Goal: Transaction & Acquisition: Purchase product/service

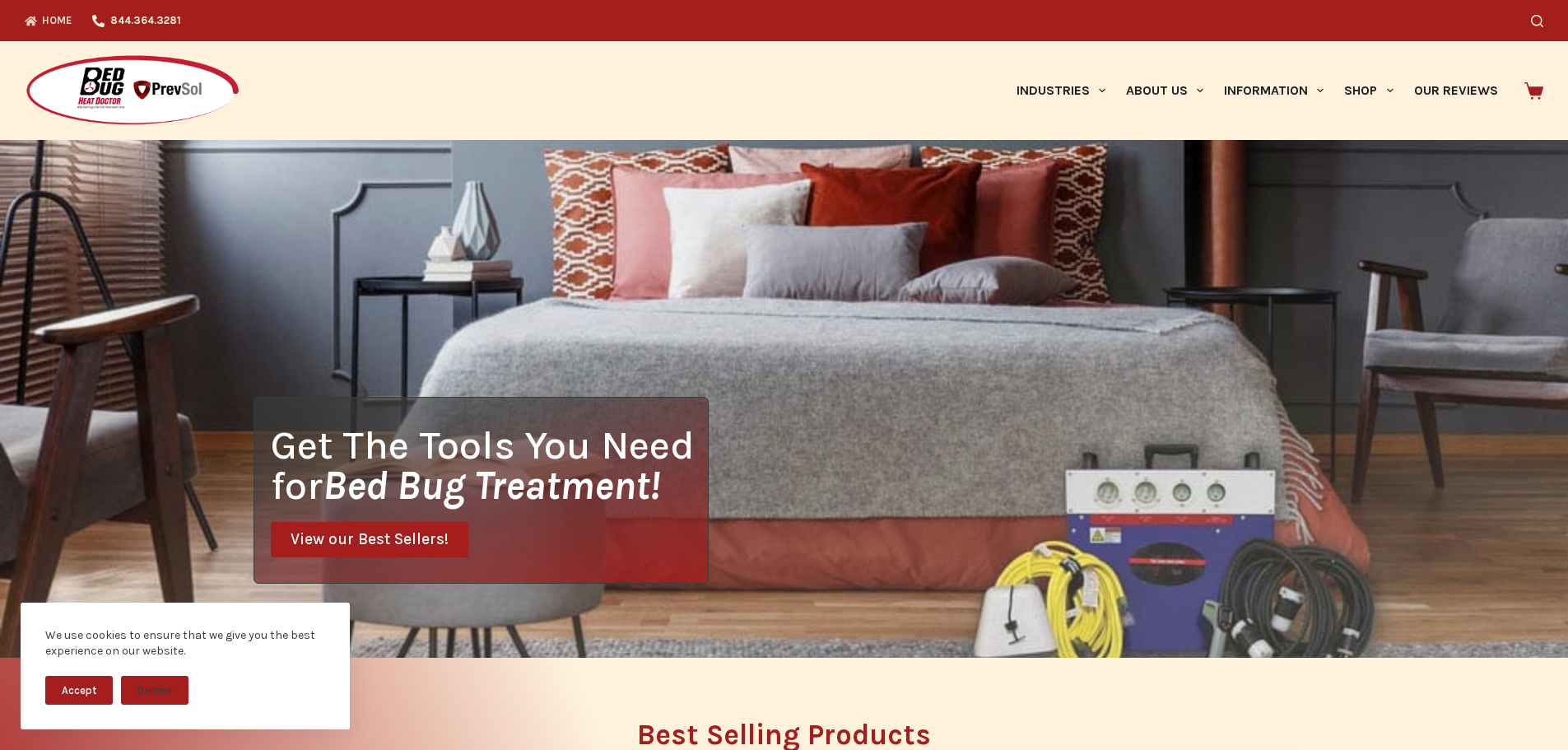
click at [83, 695] on button "Accept" at bounding box center [79, 690] width 68 height 29
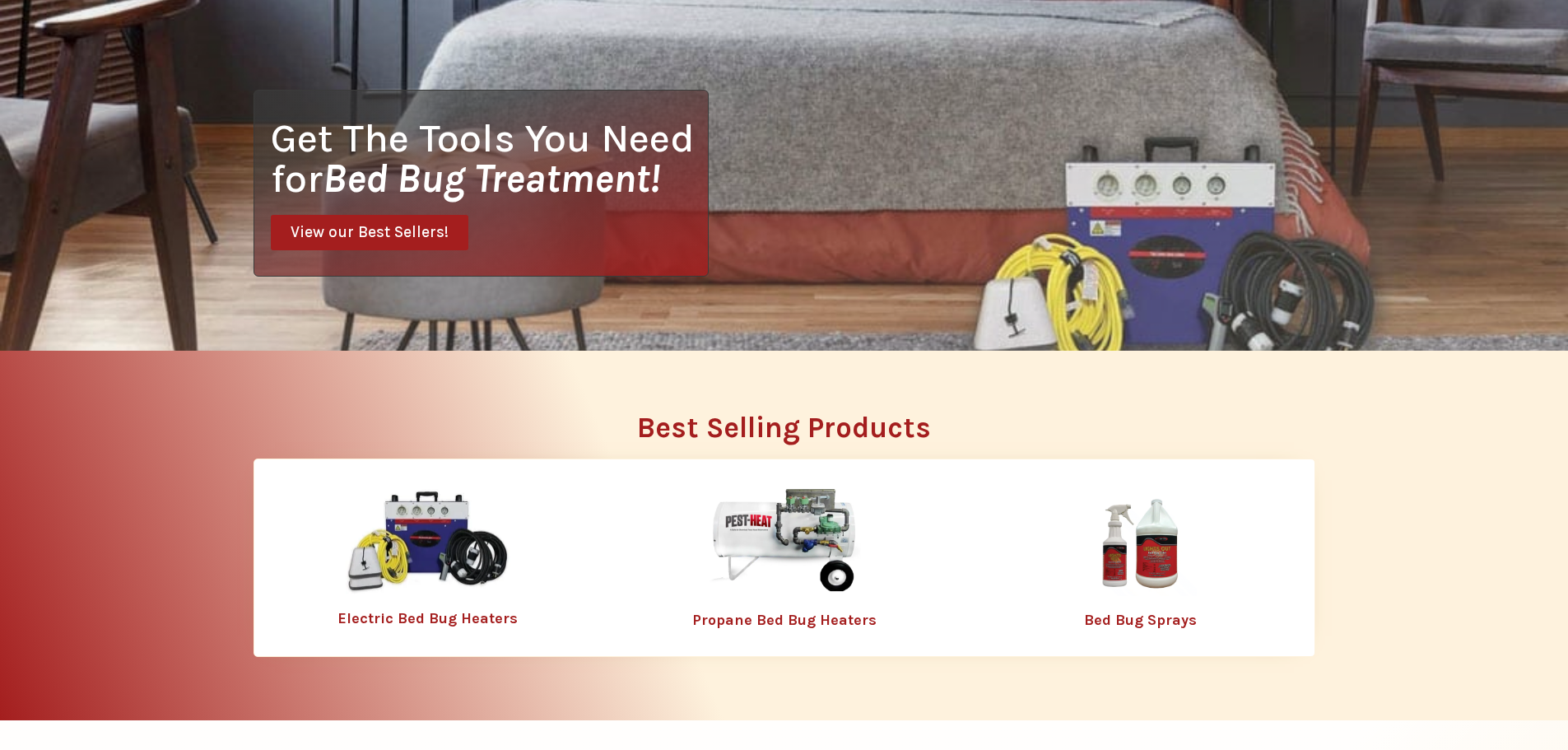
scroll to position [412, 0]
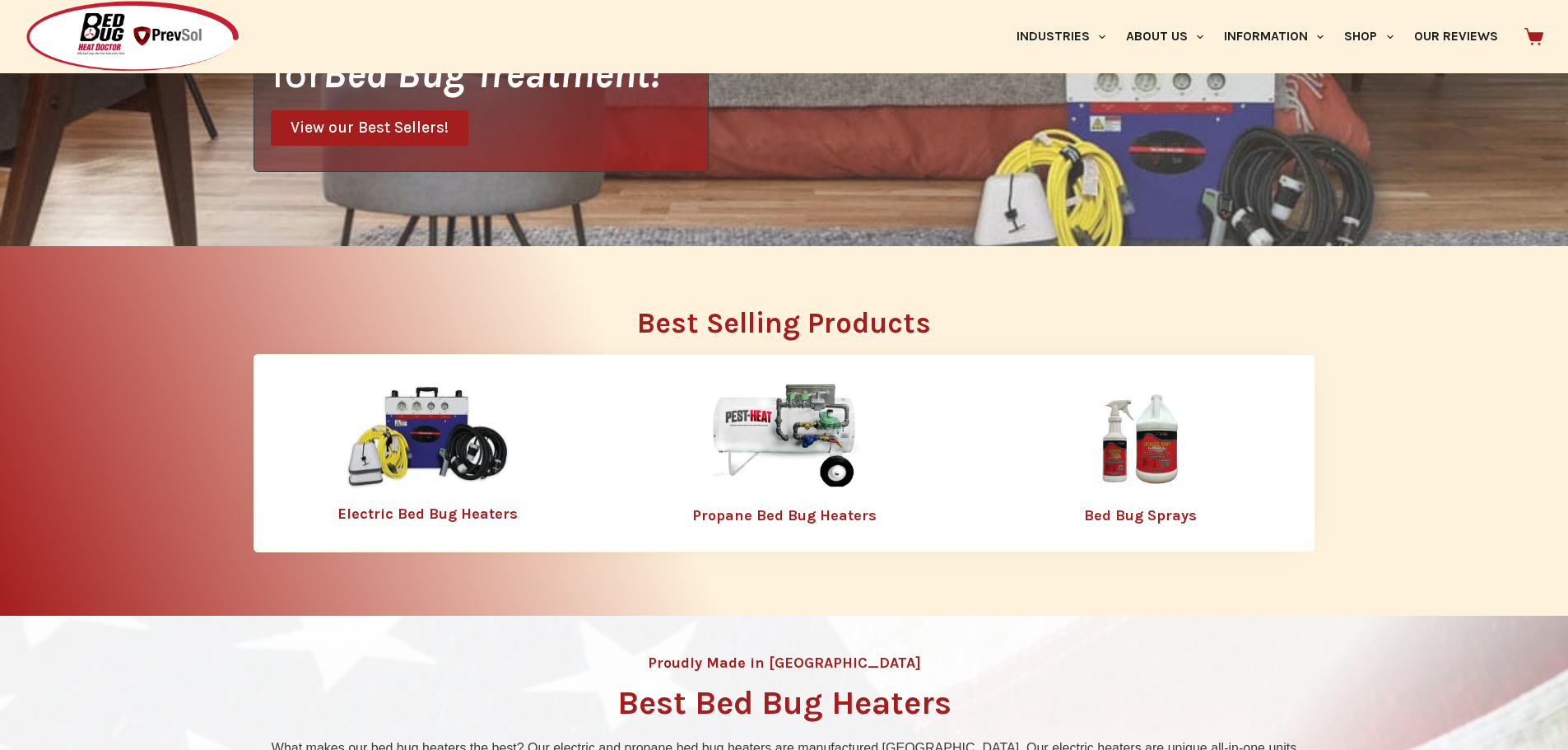
click at [432, 514] on link "Electric Bed Bug Heaters" at bounding box center [427, 514] width 181 height 18
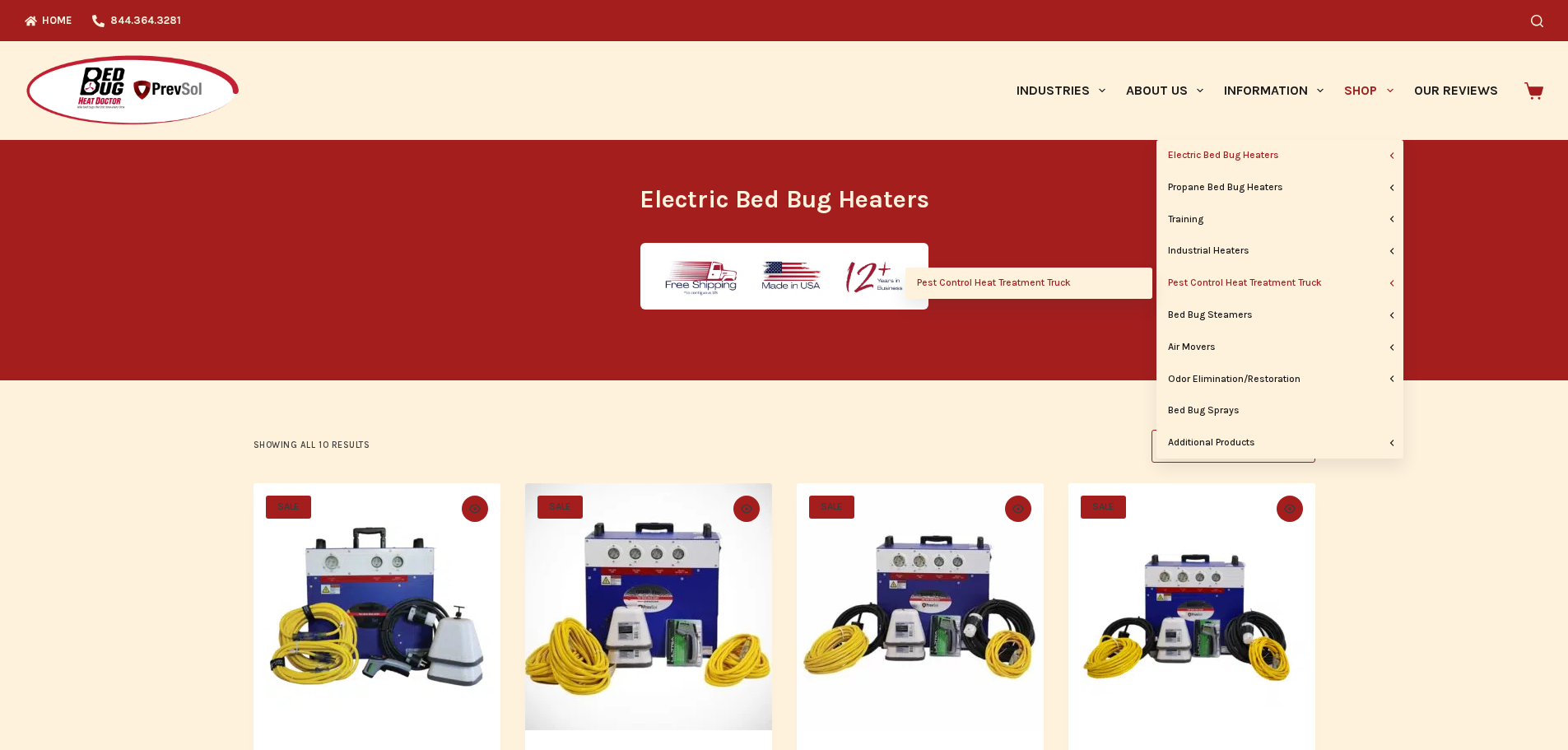
click at [1049, 287] on link "Pest Control Heat Treatment Truck" at bounding box center [1029, 282] width 247 height 31
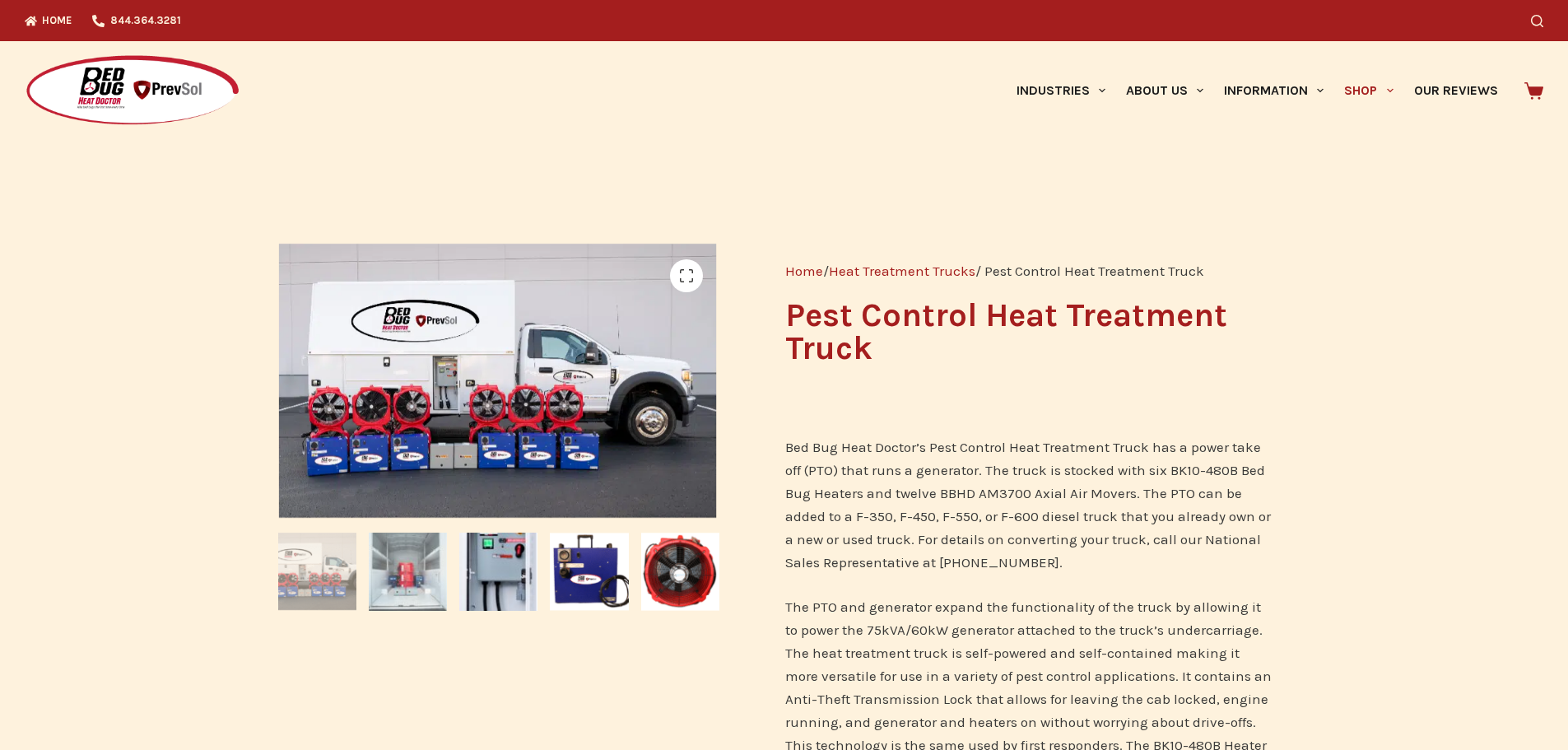
click at [399, 564] on img at bounding box center [408, 571] width 78 height 78
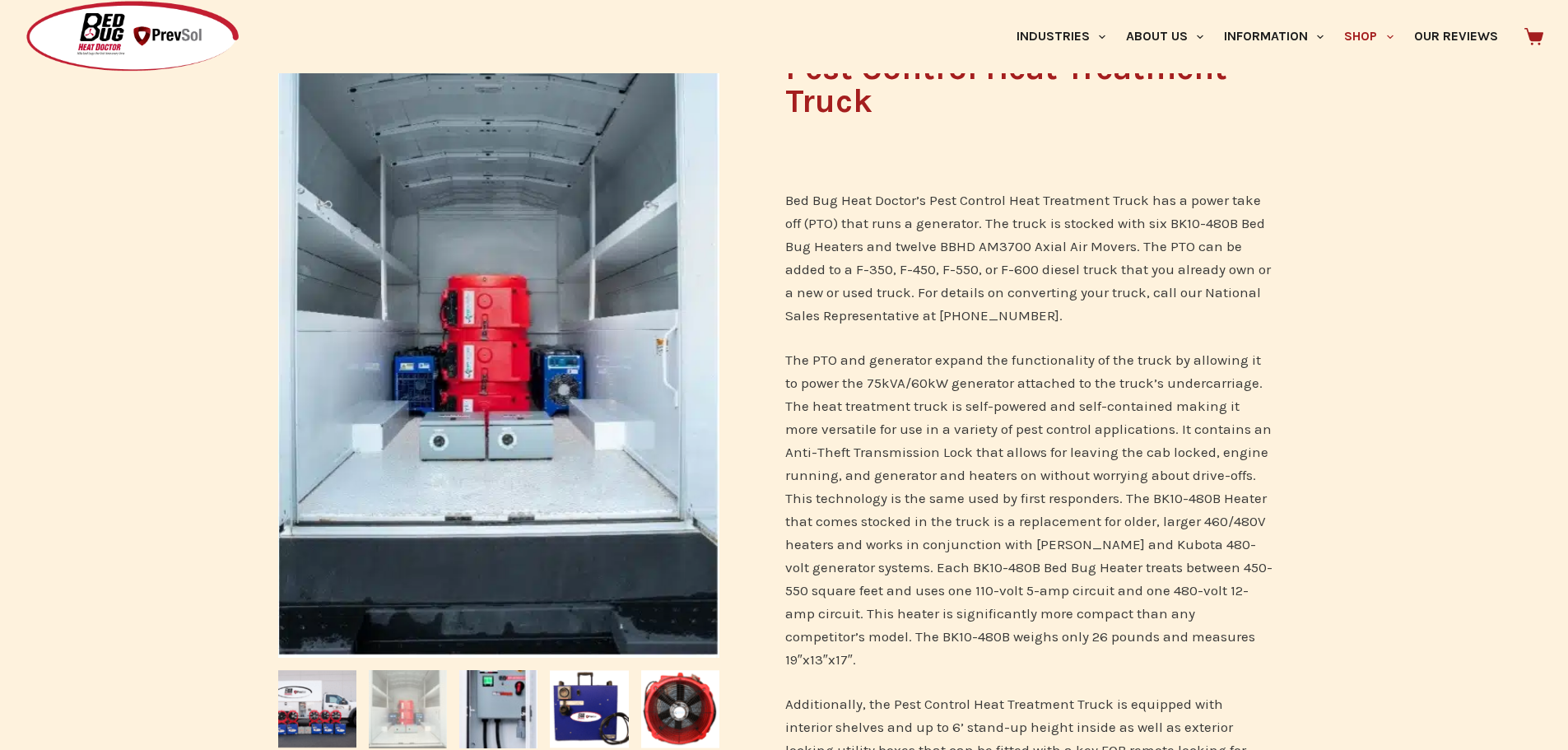
scroll to position [412, 0]
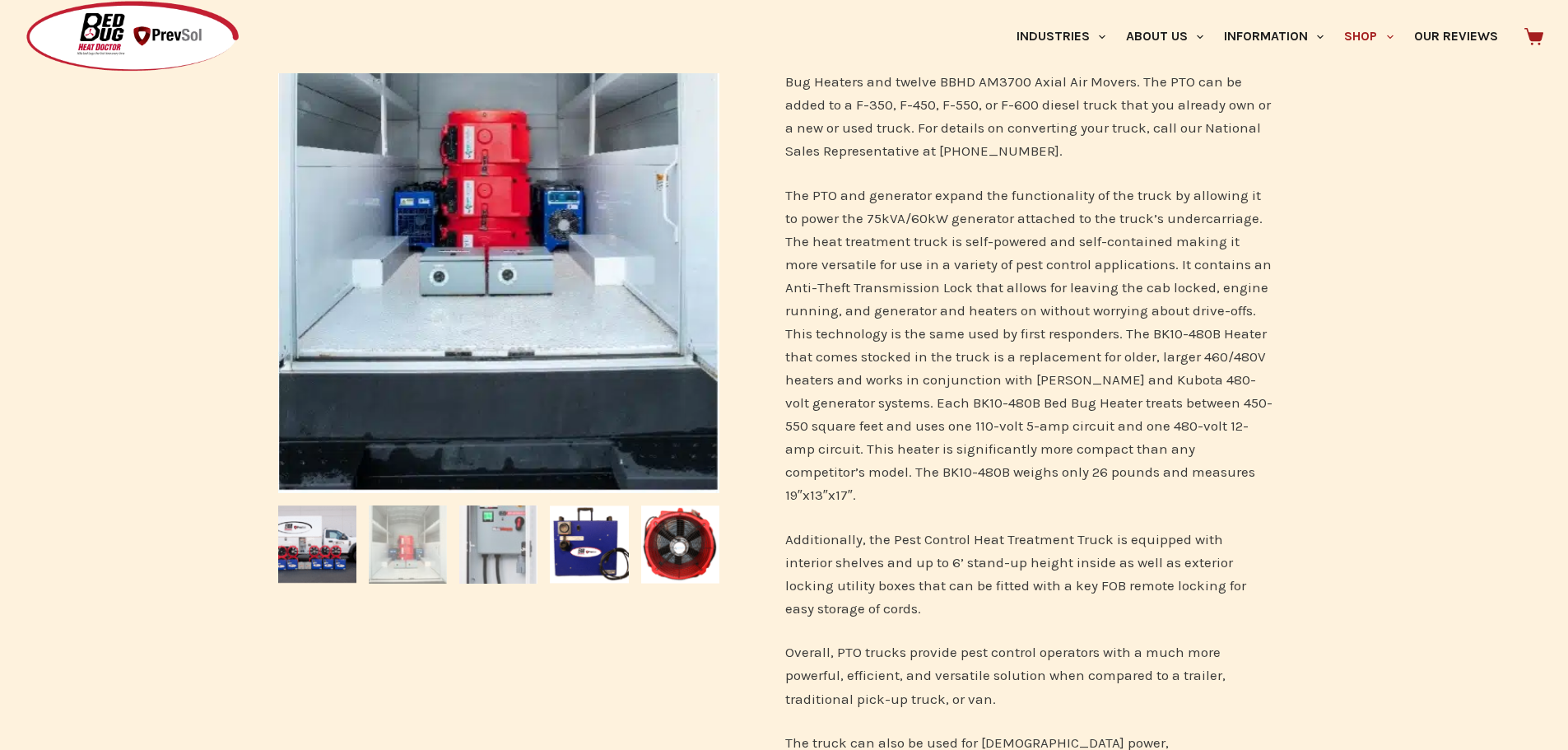
click at [503, 548] on img at bounding box center [499, 545] width 78 height 78
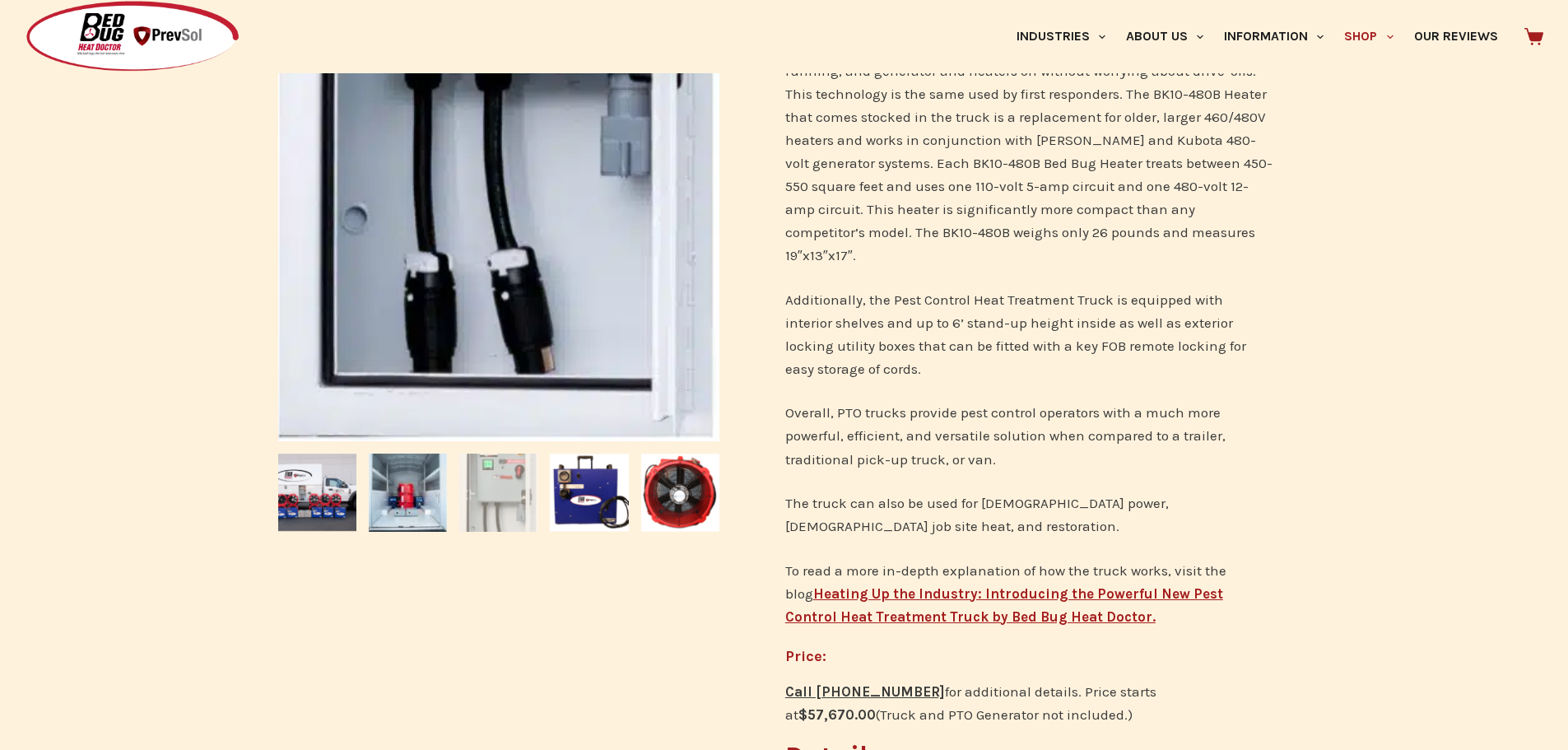
scroll to position [658, 0]
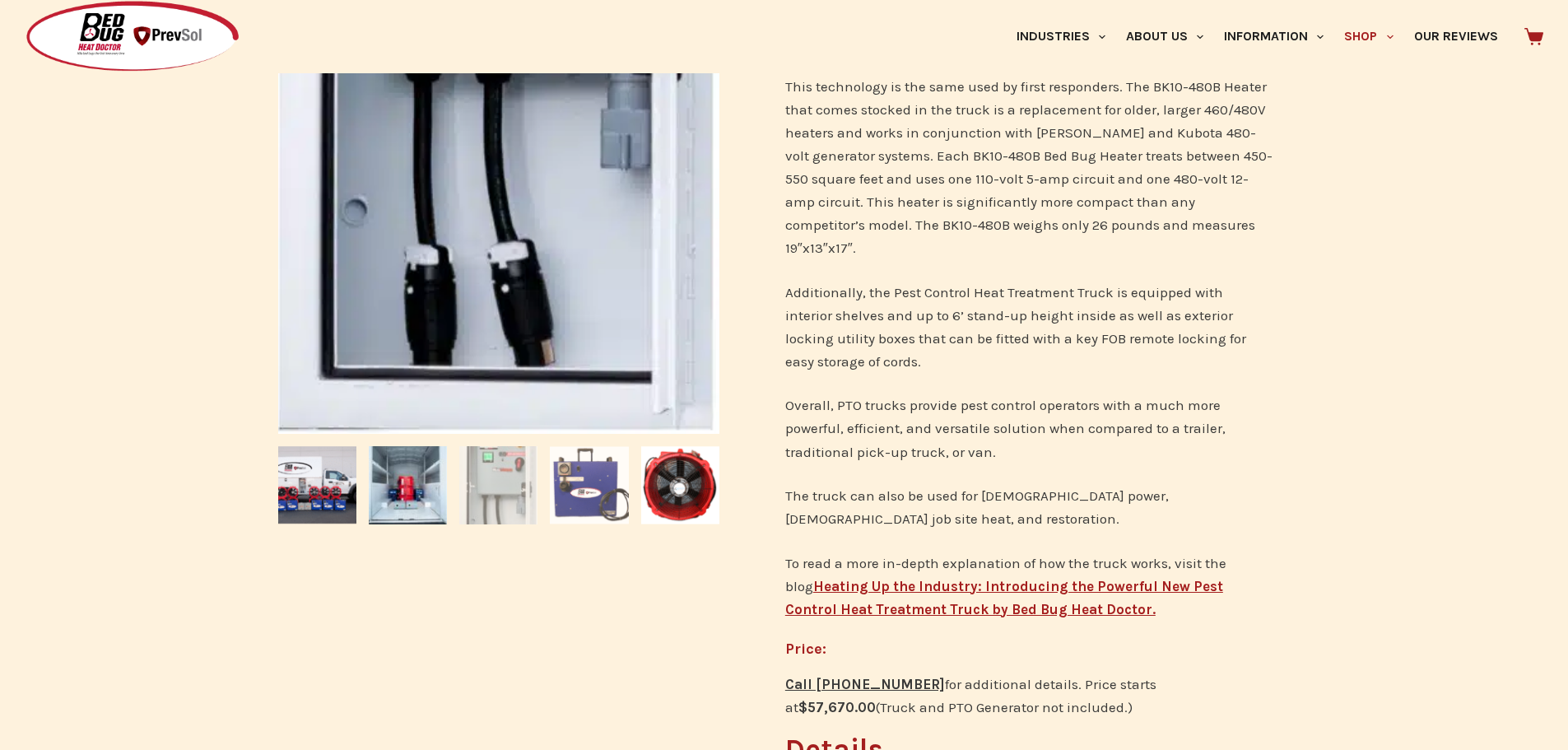
click at [592, 512] on img at bounding box center [588, 485] width 78 height 78
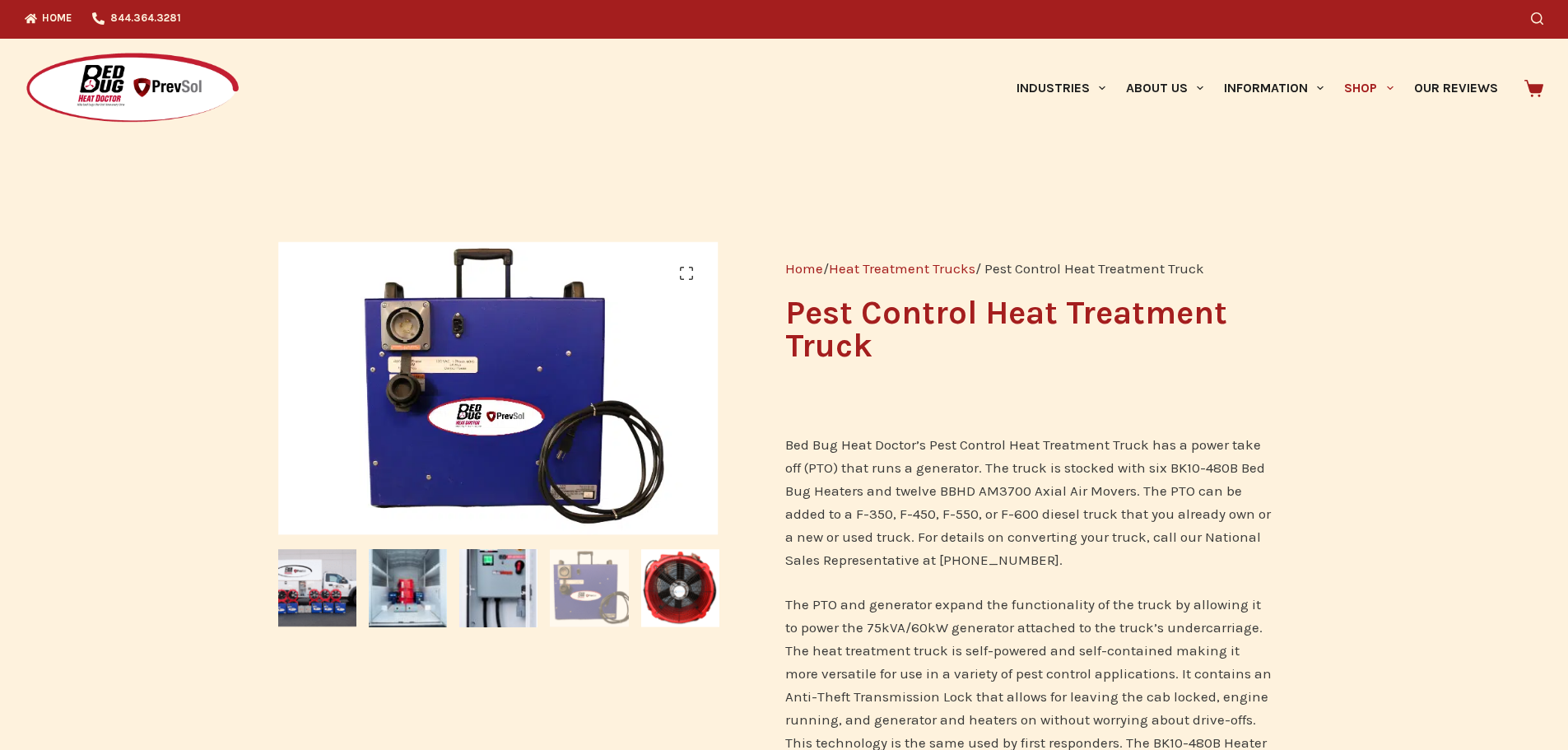
scroll to position [0, 0]
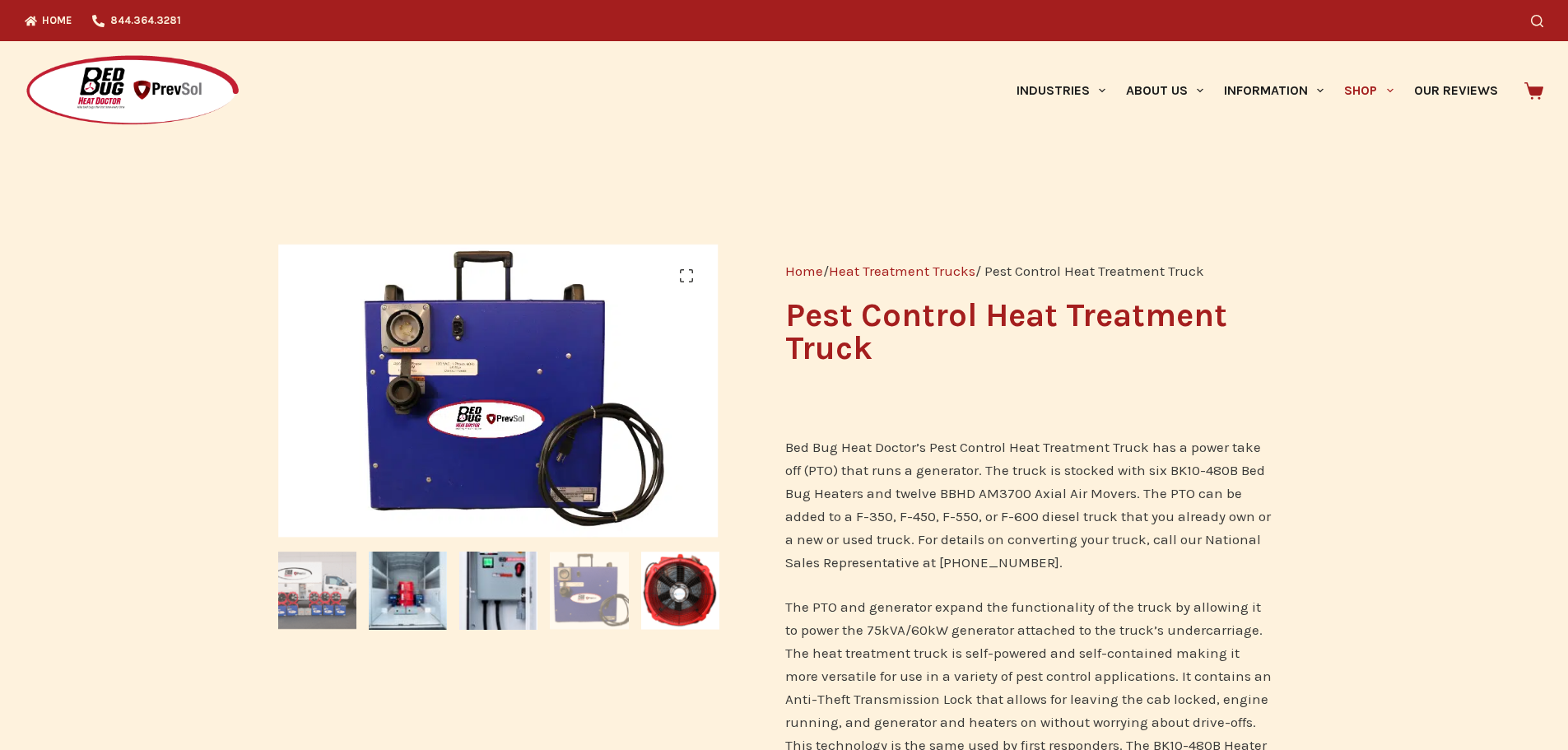
click at [303, 588] on img at bounding box center [317, 590] width 78 height 78
